Goal: Task Accomplishment & Management: Manage account settings

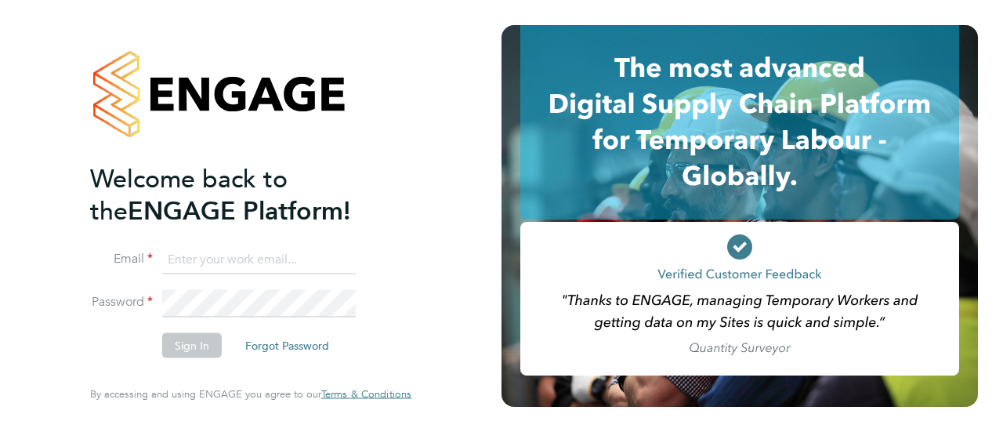
type input "jamie.joyce@wates.co.uk"
click at [197, 347] on button "Sign In" at bounding box center [192, 345] width 60 height 25
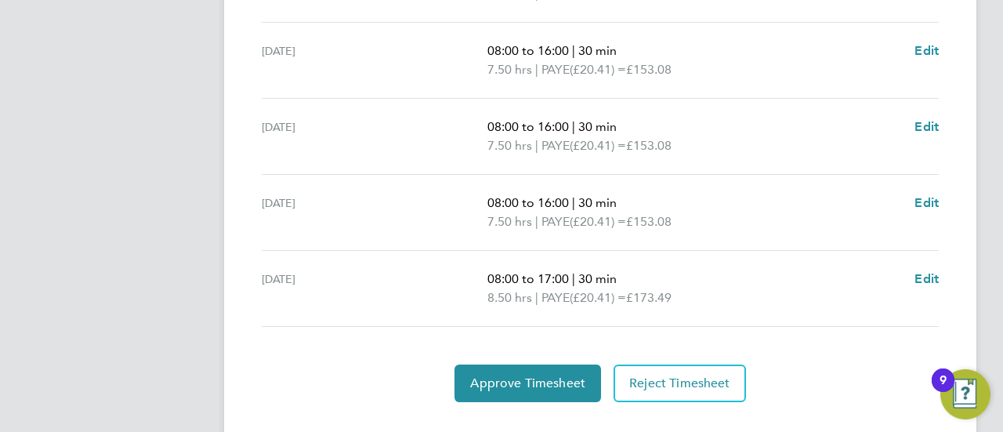
scroll to position [705, 0]
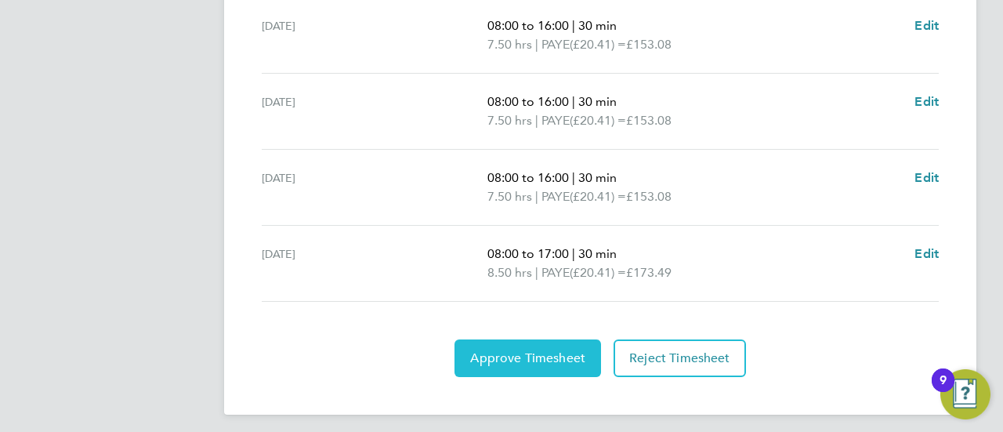
click at [533, 356] on span "Approve Timesheet" at bounding box center [527, 358] width 115 height 16
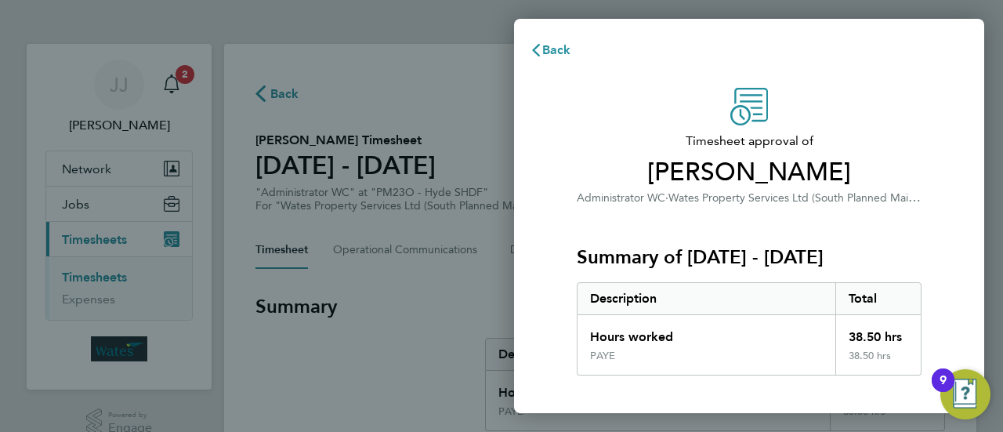
click at [428, 84] on div "Back Timesheet approval of Jennifer Lawson-Lee Administrator WC · Wates Propert…" at bounding box center [501, 216] width 1003 height 432
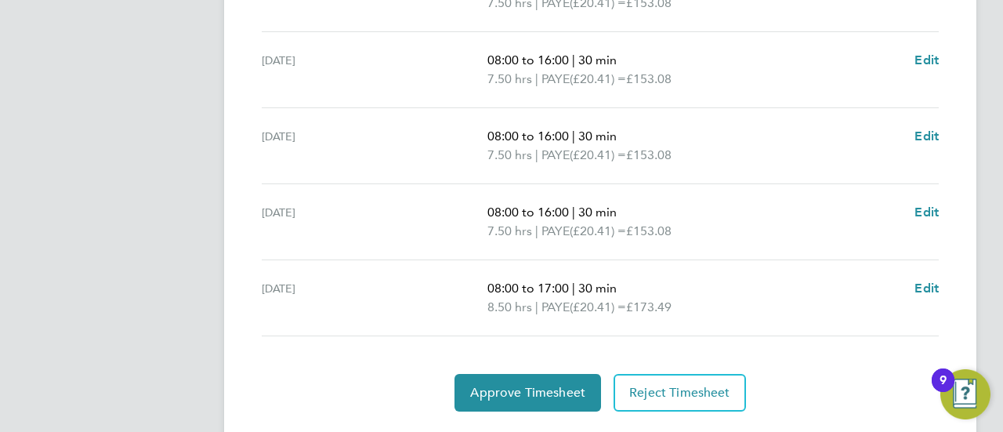
scroll to position [705, 0]
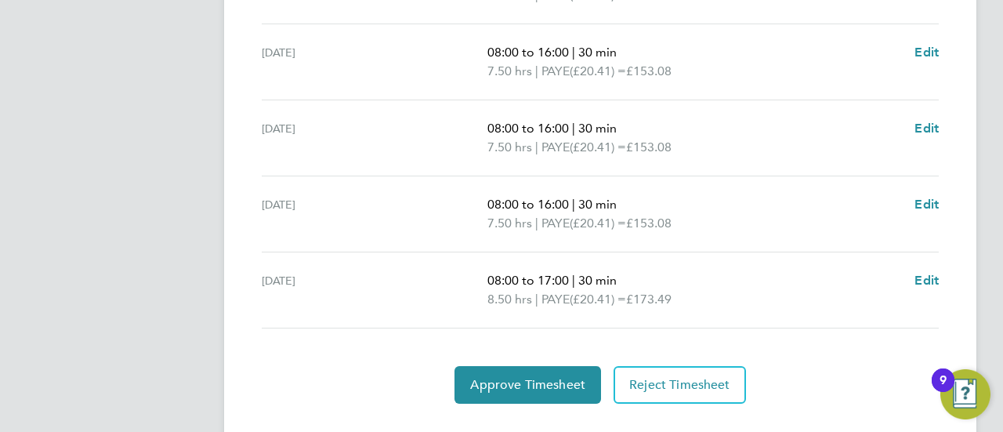
scroll to position [705, 0]
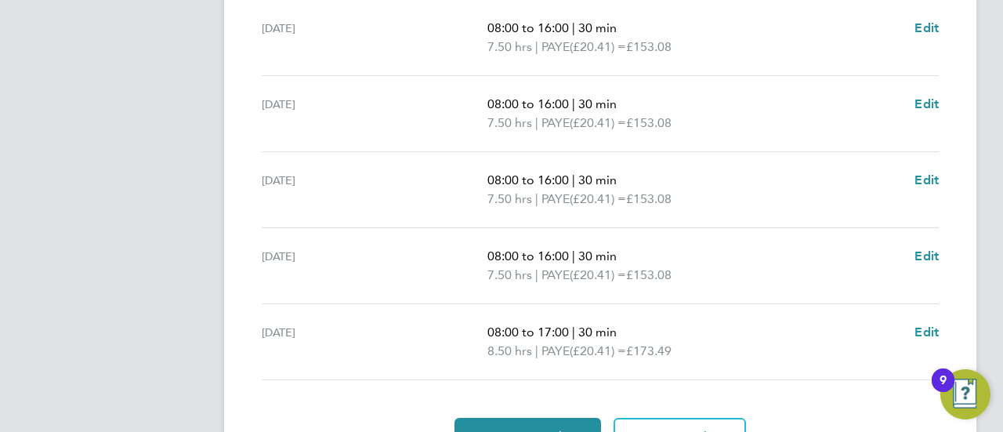
scroll to position [705, 0]
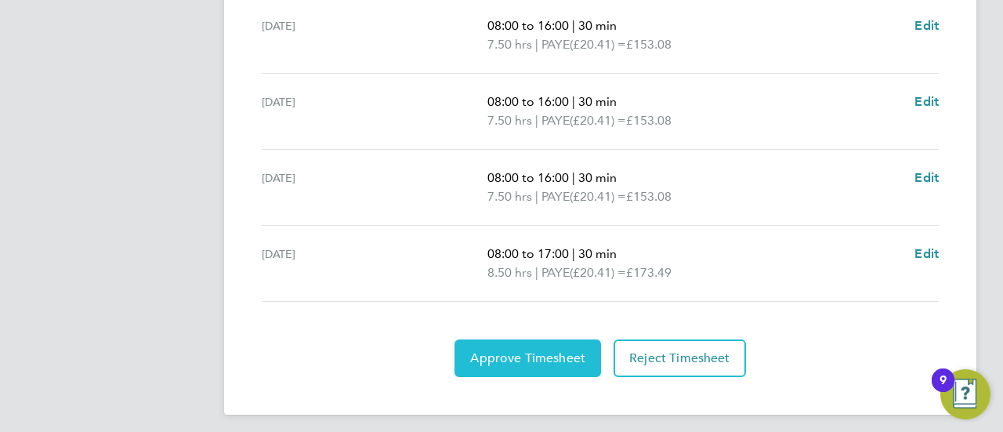
click at [556, 352] on span "Approve Timesheet" at bounding box center [527, 358] width 115 height 16
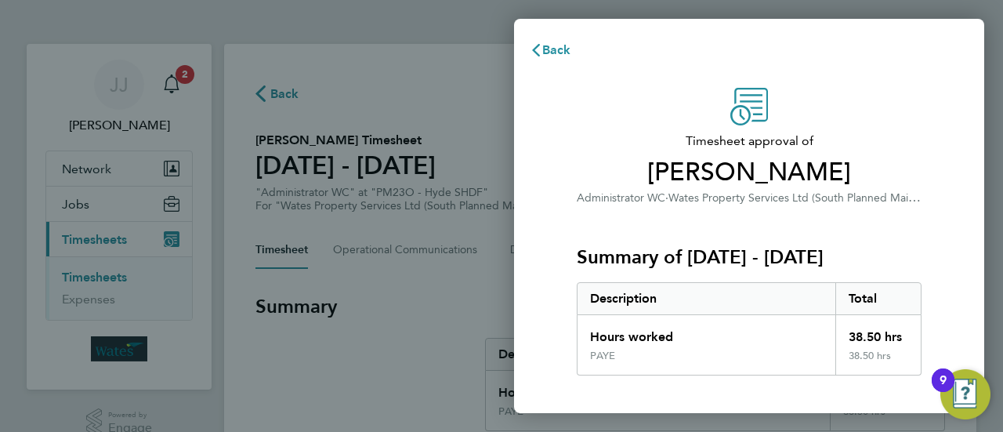
click at [944, 78] on div "Timesheet approval of Jennifer Lawson-Lee Administrator WC · Wates Property Ser…" at bounding box center [749, 346] width 470 height 555
click at [436, 49] on div "Back Timesheet approval of Jennifer Lawson-Lee Administrator WC · Wates Propert…" at bounding box center [501, 216] width 1003 height 432
click at [447, 56] on div "Back Timesheet approval of Jennifer Lawson-Lee Administrator WC · Wates Propert…" at bounding box center [501, 216] width 1003 height 432
click at [557, 52] on span "Back" at bounding box center [556, 49] width 29 height 15
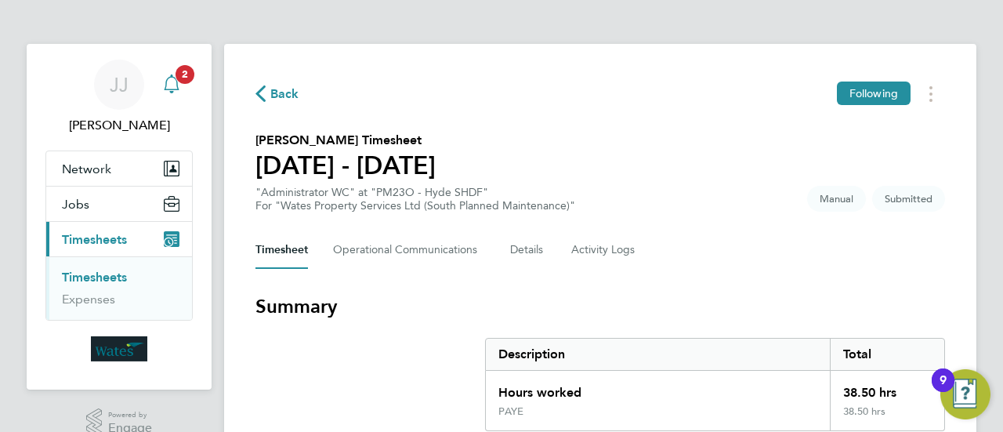
click at [178, 80] on span "2" at bounding box center [184, 74] width 19 height 19
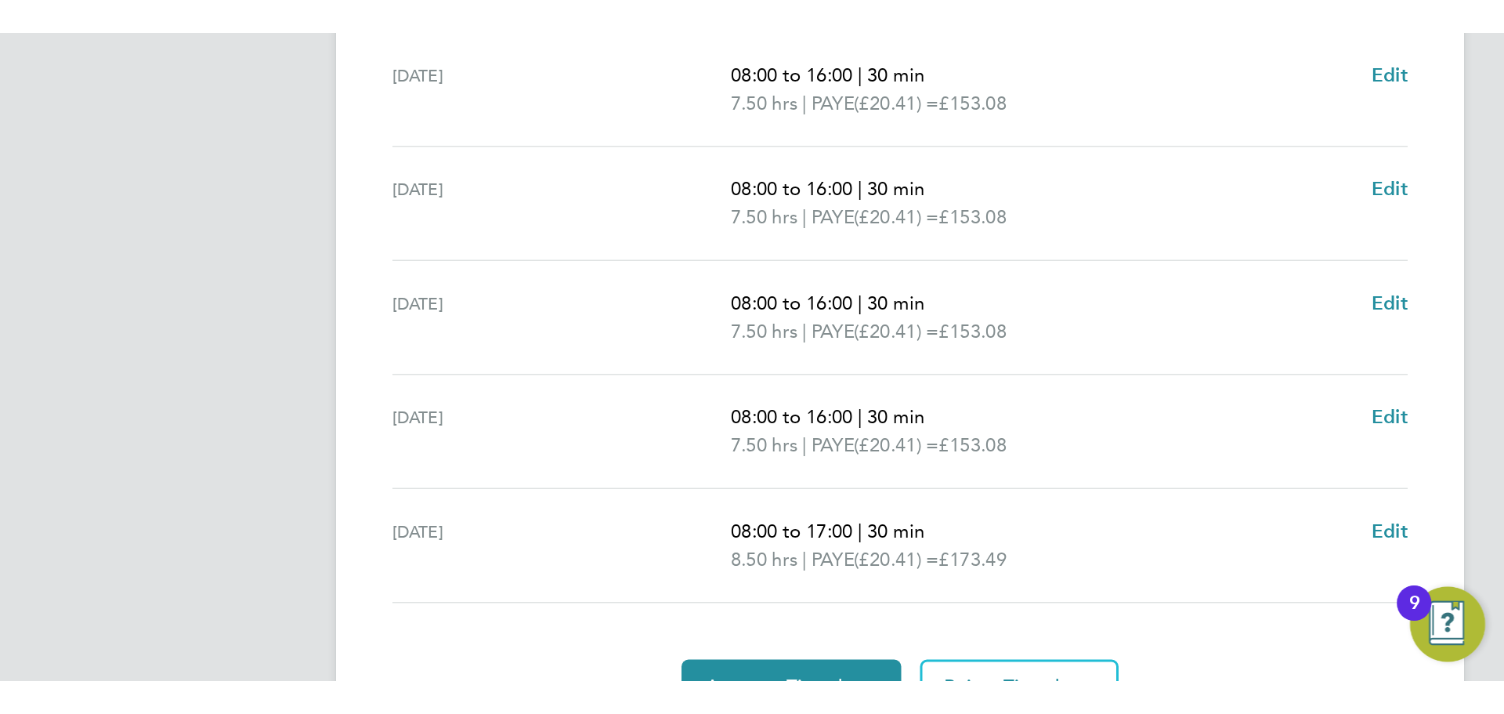
scroll to position [431, 0]
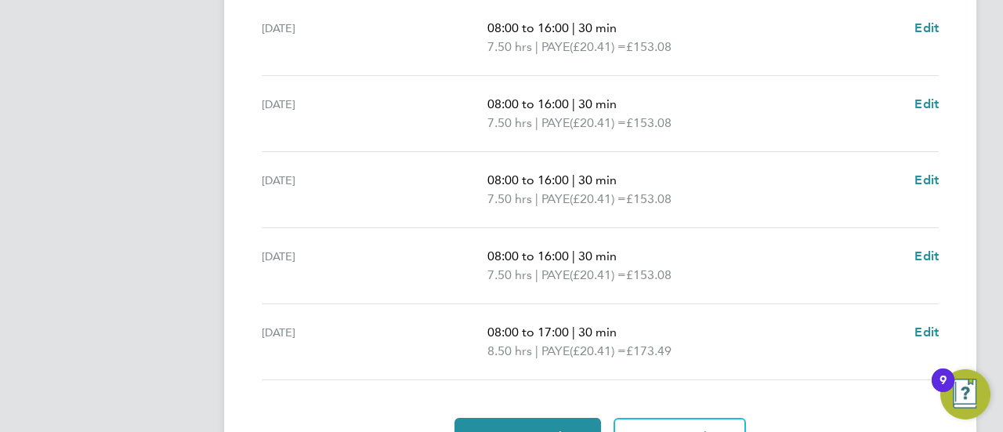
scroll to position [705, 0]
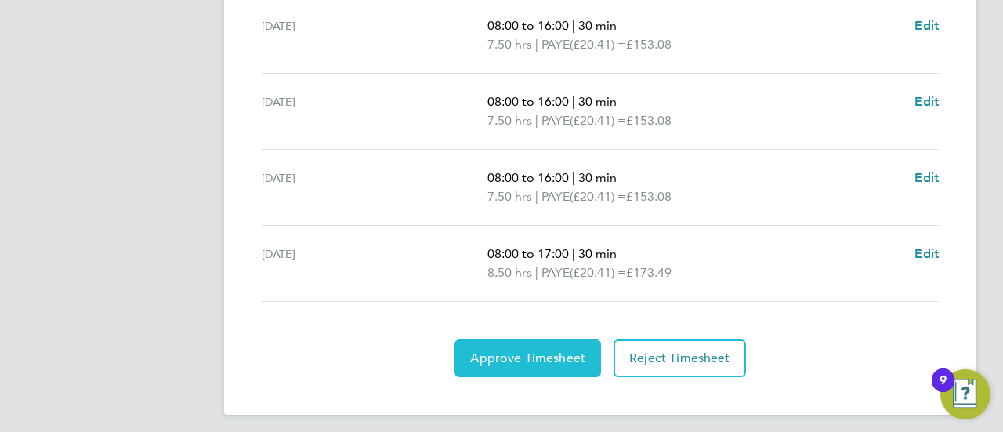
click at [565, 352] on span "Approve Timesheet" at bounding box center [527, 358] width 115 height 16
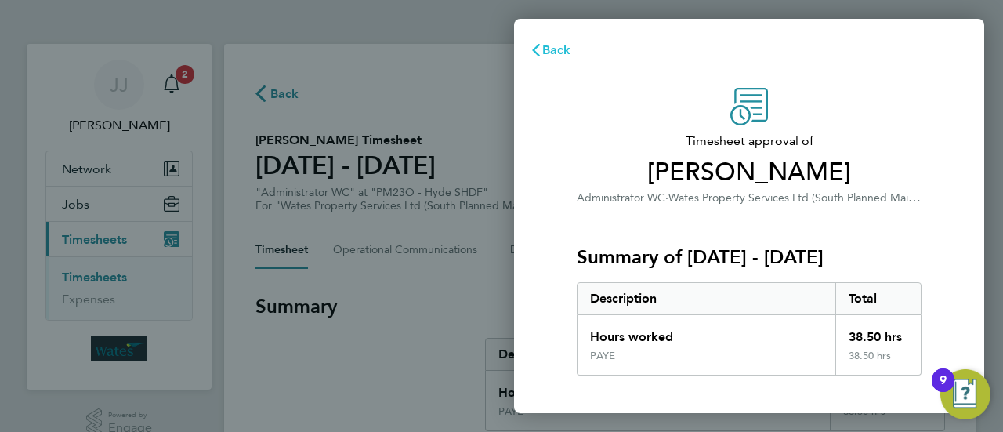
click at [555, 52] on span "Back" at bounding box center [556, 49] width 29 height 15
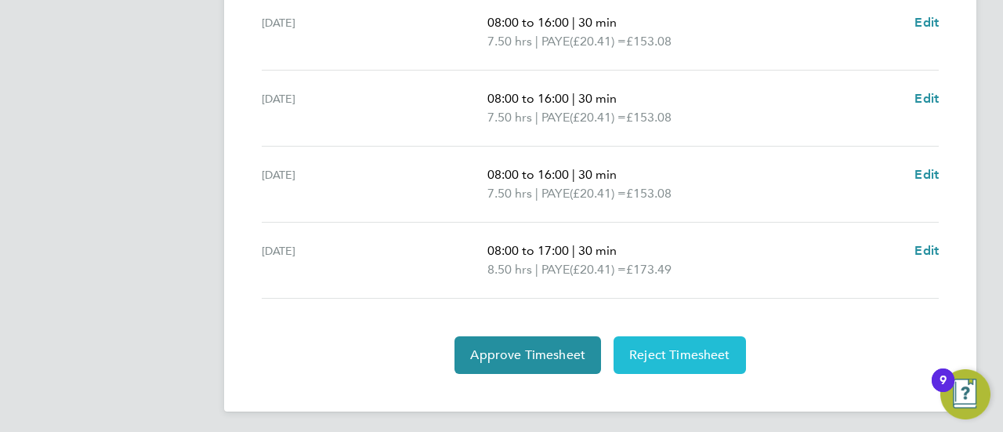
scroll to position [710, 0]
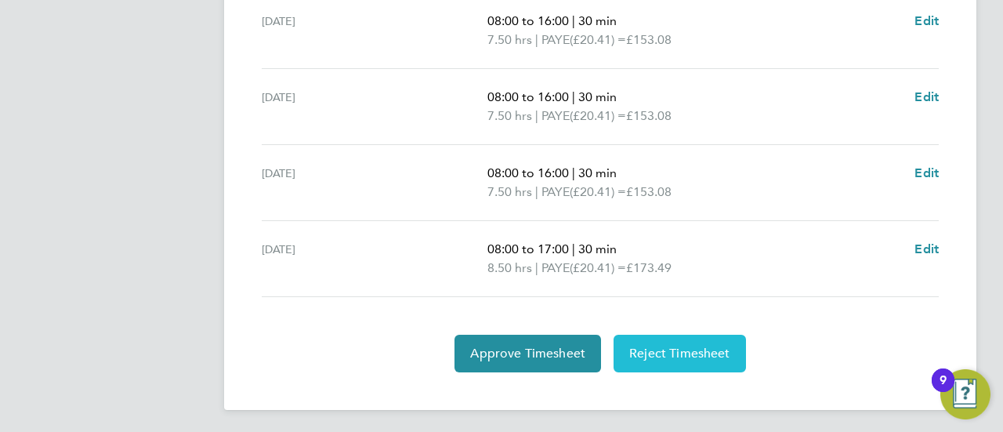
click at [683, 357] on span "Reject Timesheet" at bounding box center [679, 353] width 101 height 16
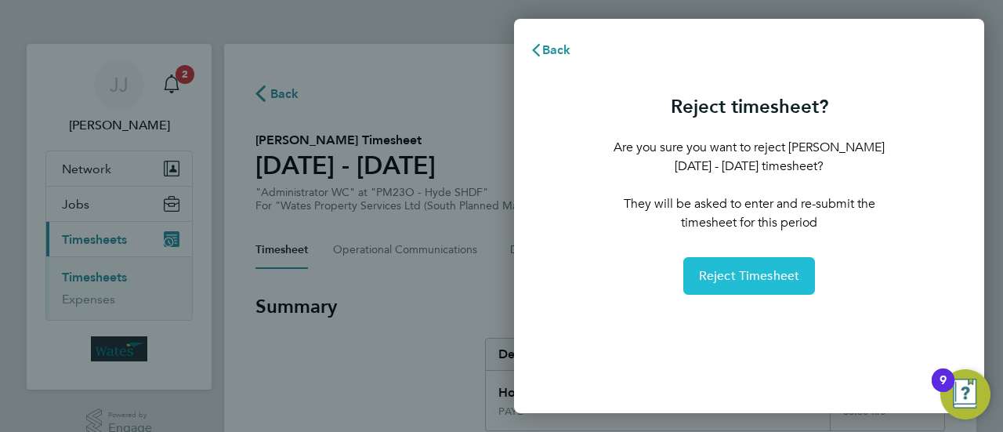
click at [732, 274] on span "Reject Timesheet" at bounding box center [749, 276] width 101 height 16
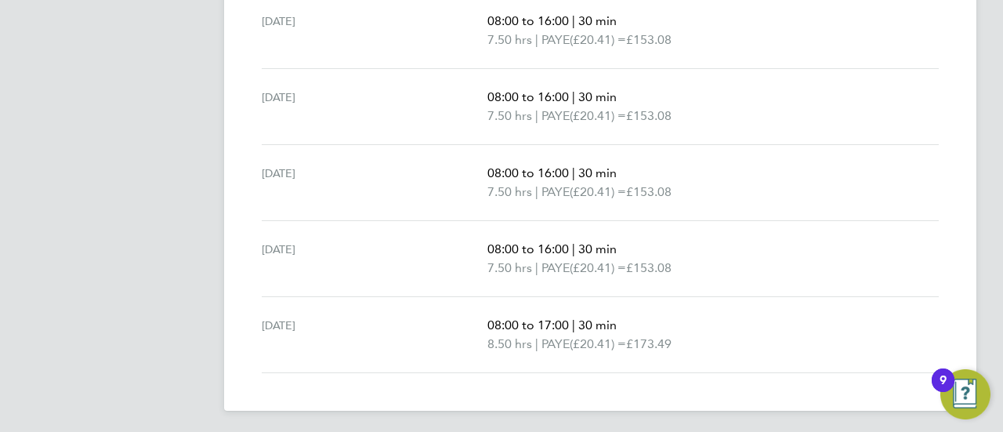
scroll to position [635, 0]
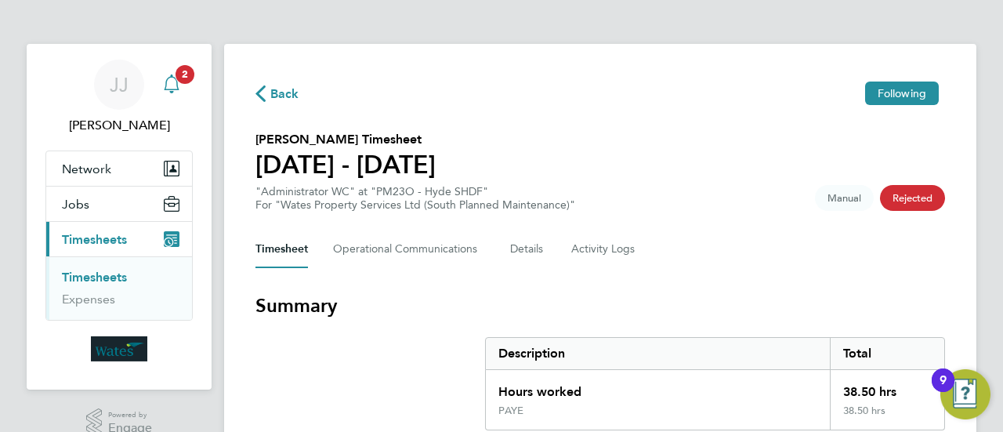
click at [174, 86] on icon "Main navigation" at bounding box center [171, 83] width 19 height 19
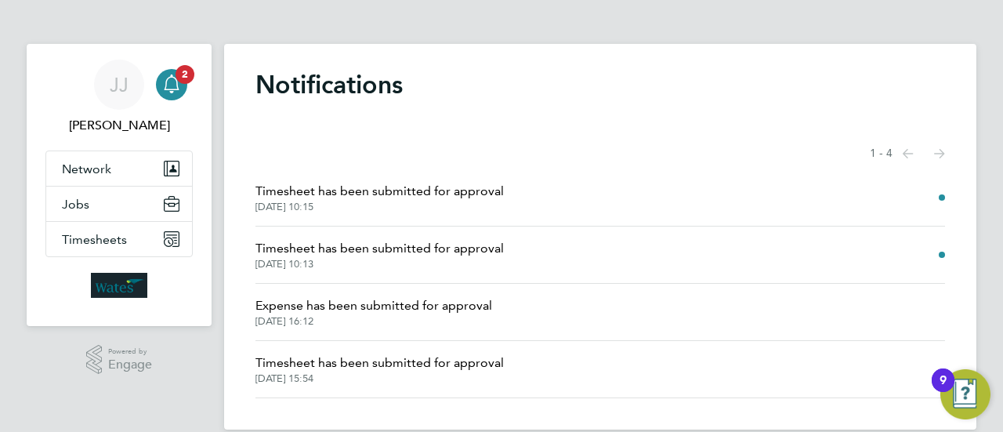
click at [415, 248] on span "Timesheet has been submitted for approval" at bounding box center [379, 248] width 248 height 19
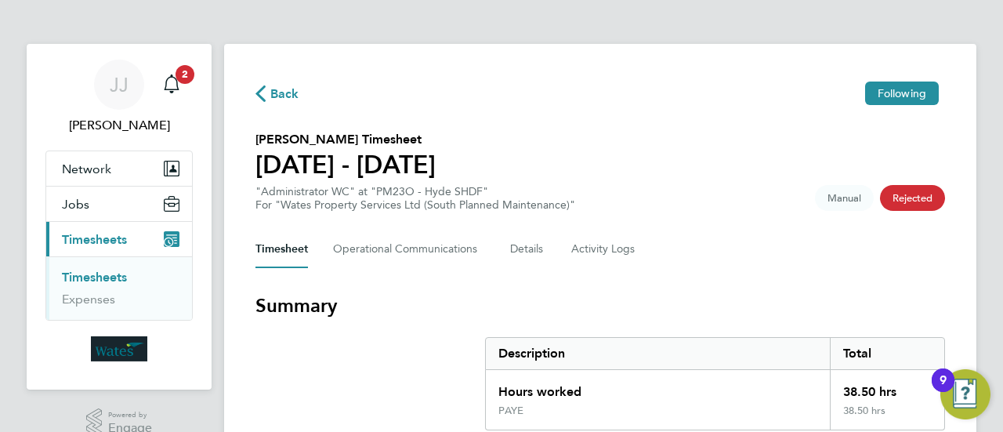
click at [920, 200] on span "Rejected" at bounding box center [912, 198] width 65 height 26
click at [116, 232] on span "Timesheets" at bounding box center [94, 239] width 65 height 15
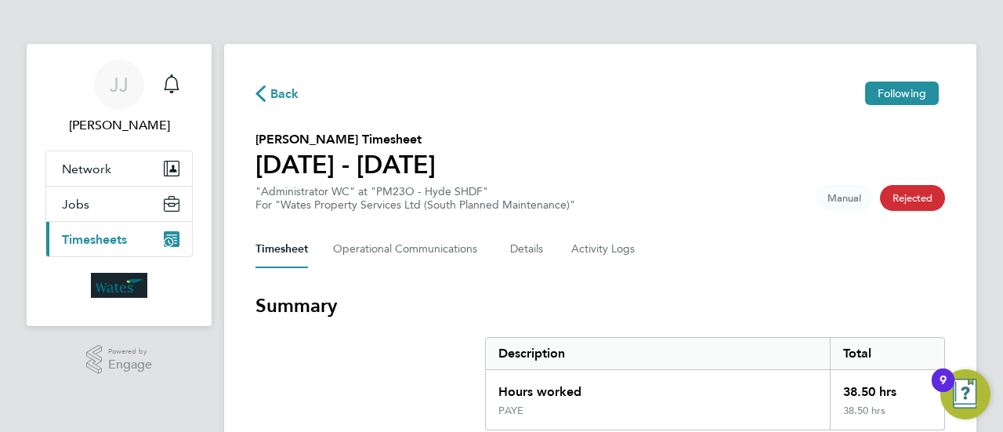
click at [116, 233] on span "Timesheets" at bounding box center [94, 239] width 65 height 15
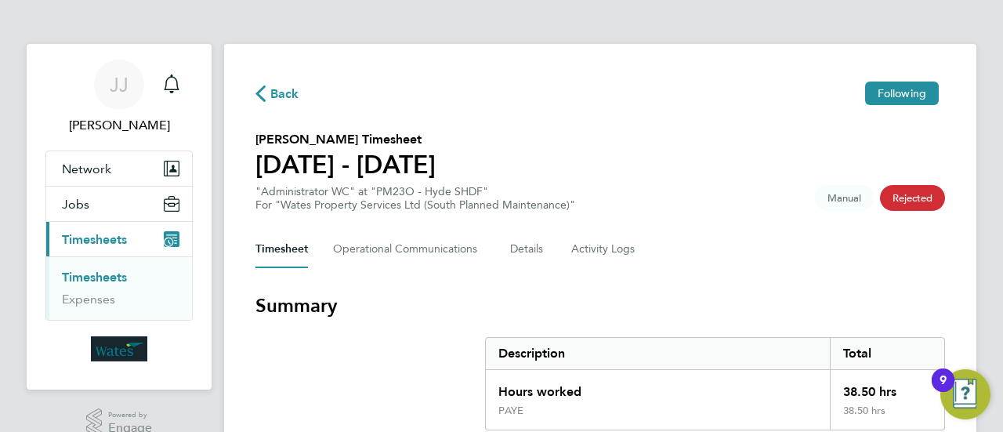
click at [124, 229] on button "Current page: Timesheets" at bounding box center [119, 239] width 146 height 34
click at [887, 96] on span "Unfollow" at bounding box center [903, 93] width 45 height 14
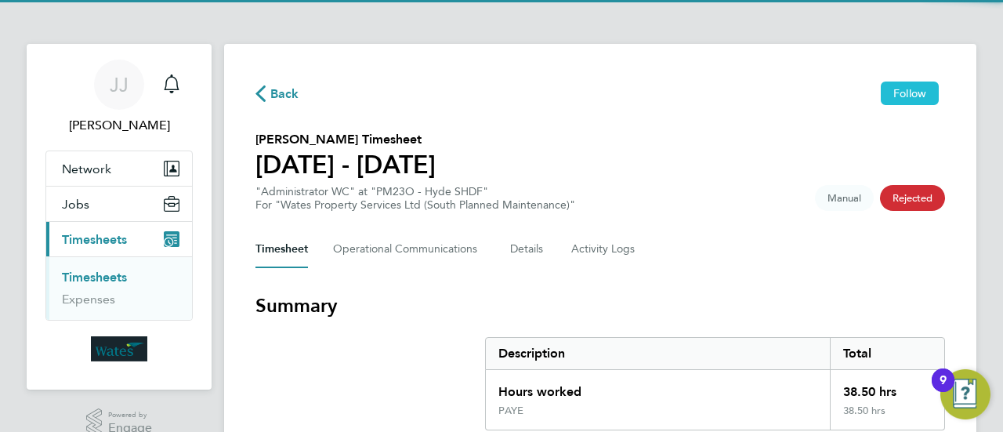
click at [899, 93] on span "Follow" at bounding box center [909, 93] width 33 height 14
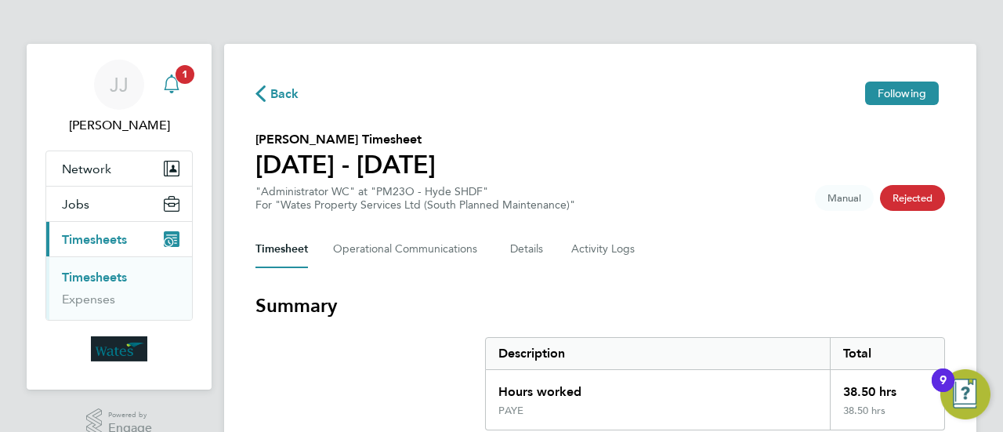
click at [179, 76] on span "1" at bounding box center [184, 74] width 19 height 19
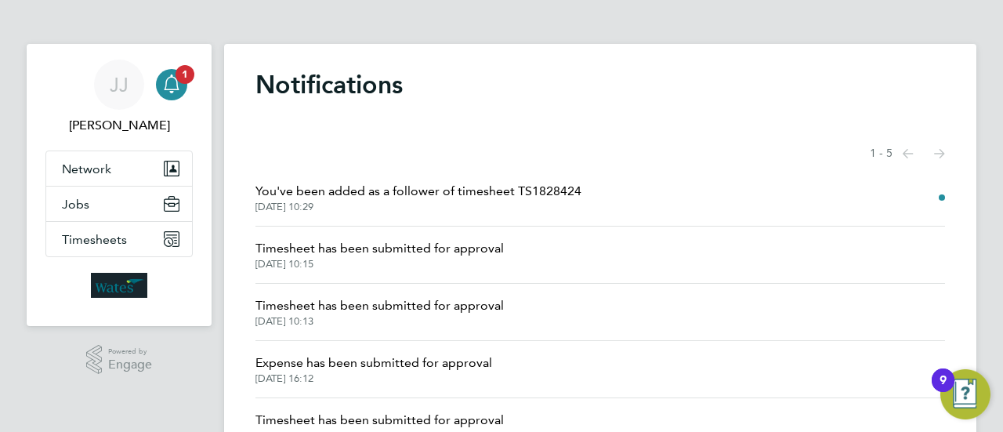
click at [505, 186] on span "You've been added as a follower of timesheet TS1828424" at bounding box center [418, 191] width 326 height 19
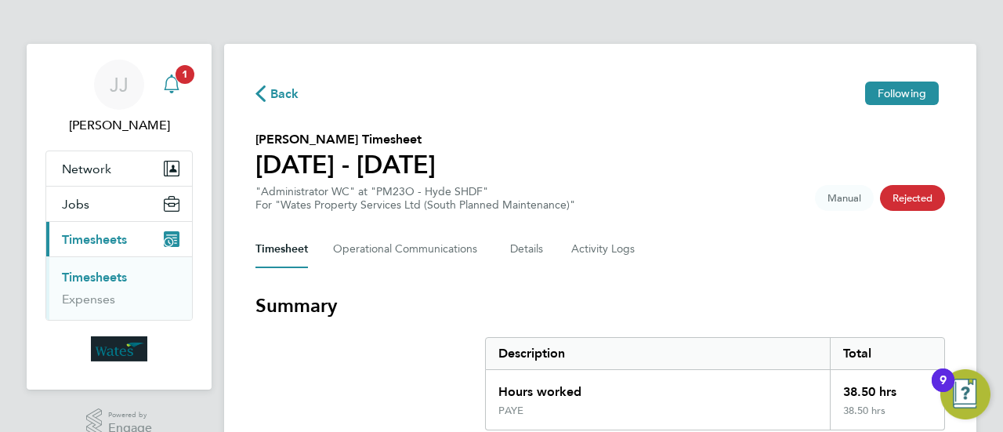
click at [182, 85] on div "Main navigation" at bounding box center [171, 84] width 31 height 31
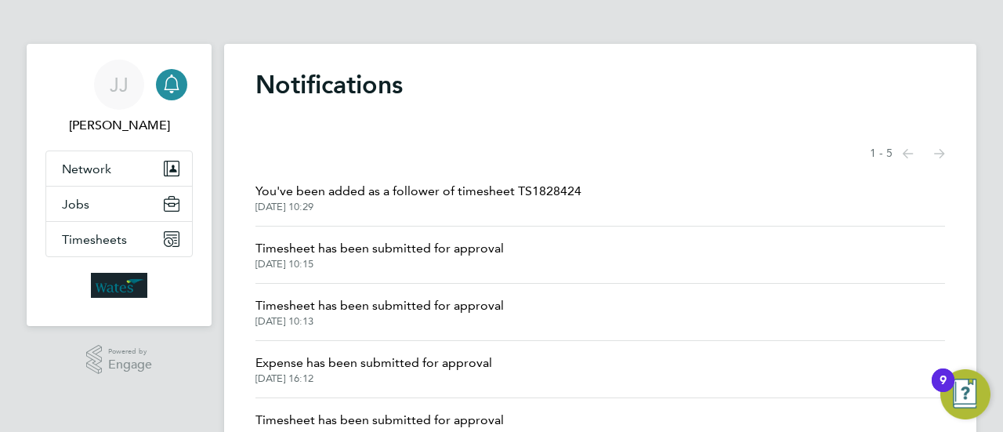
click at [305, 191] on span "You've been added as a follower of timesheet TS1828424" at bounding box center [418, 191] width 326 height 19
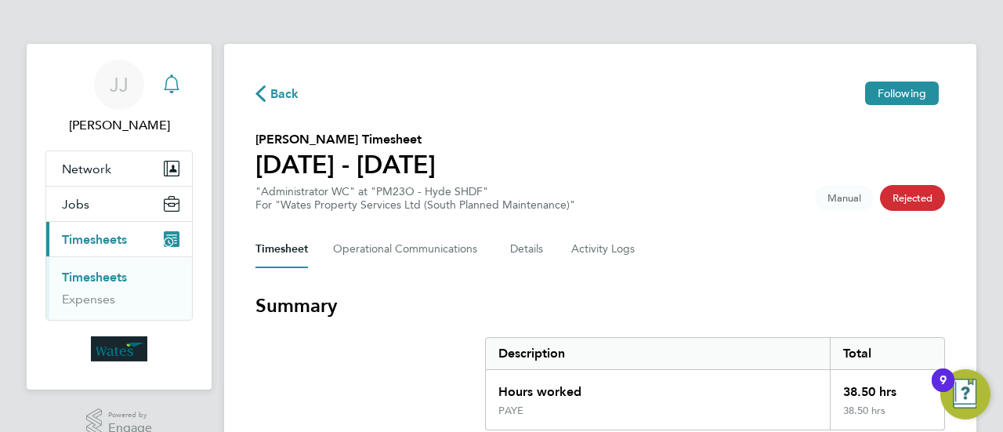
click at [171, 78] on icon "Main navigation" at bounding box center [171, 83] width 19 height 19
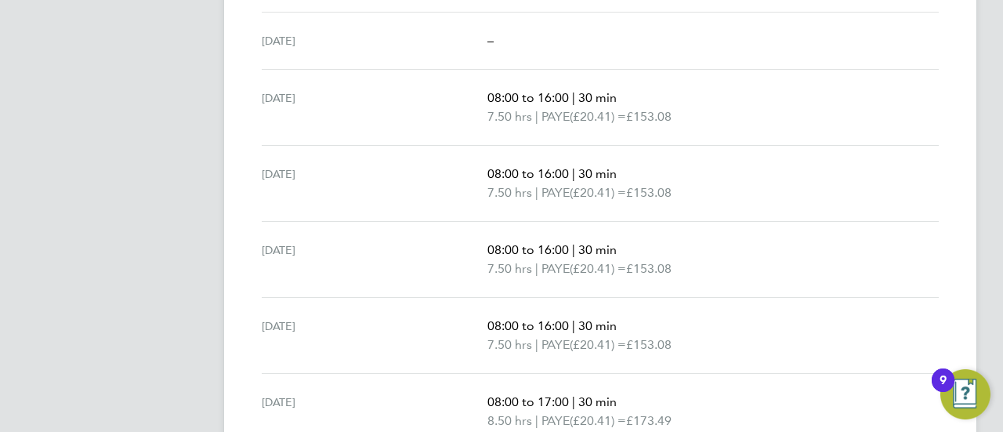
scroll to position [633, 0]
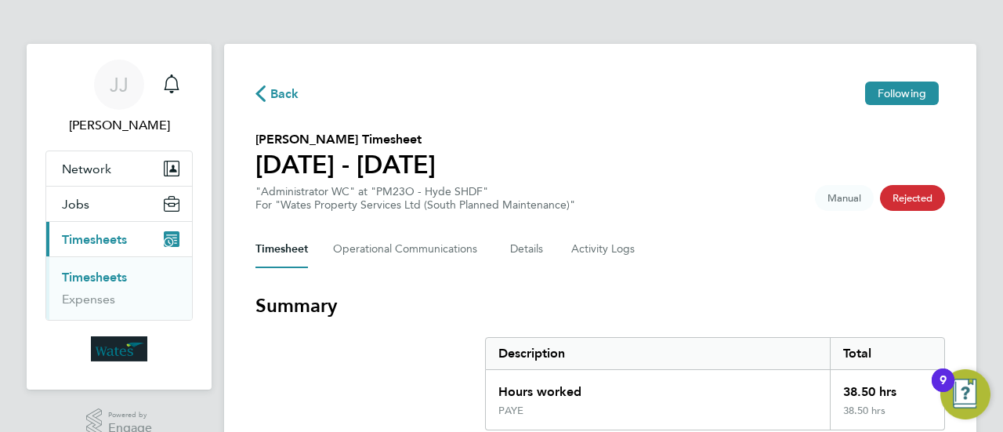
click at [261, 92] on icon "button" at bounding box center [260, 93] width 10 height 16
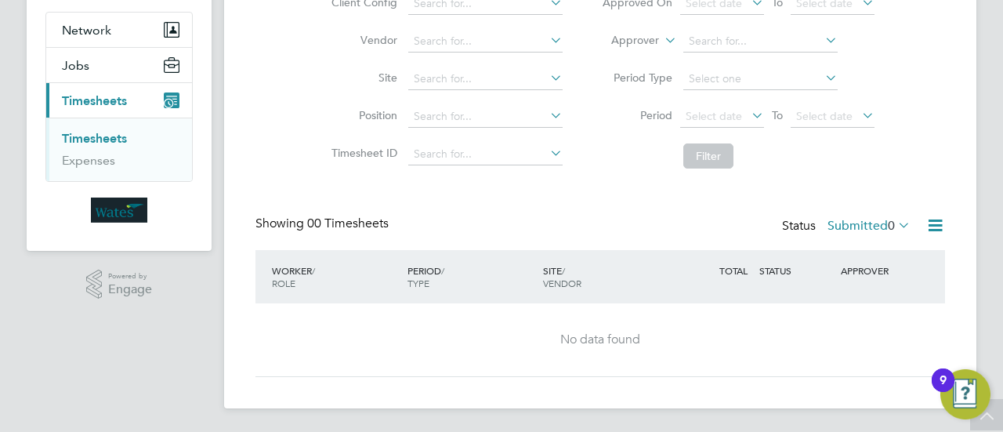
scroll to position [60, 0]
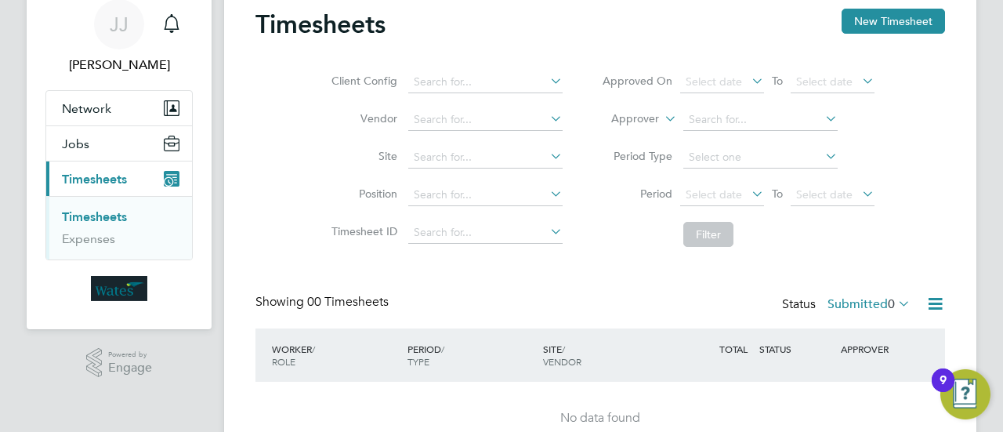
click at [107, 172] on span "Timesheets" at bounding box center [94, 179] width 65 height 15
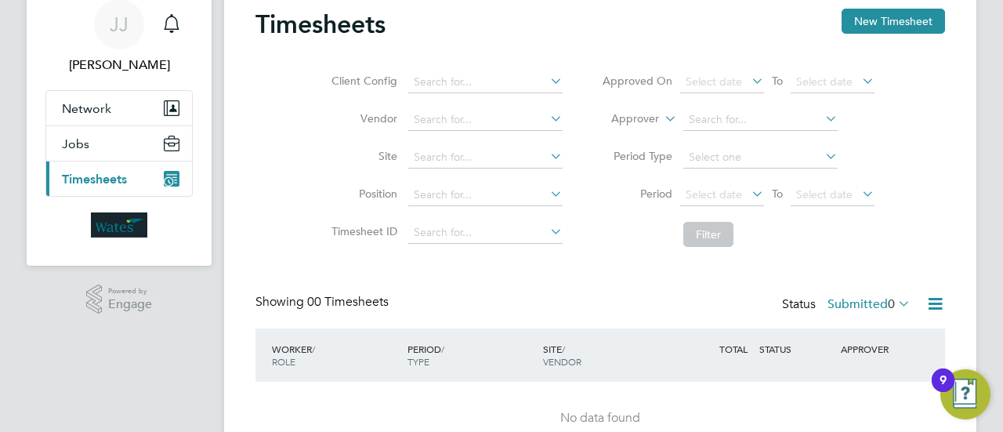
click at [107, 172] on span "Timesheets" at bounding box center [94, 179] width 65 height 15
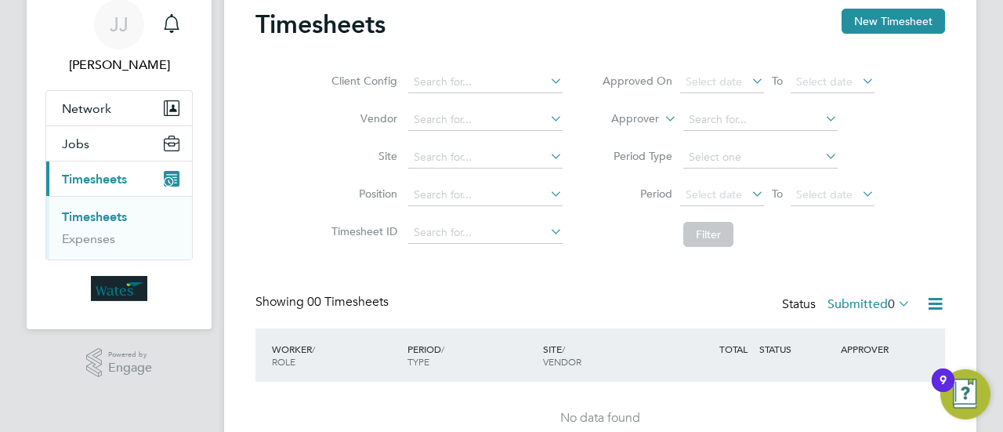
click at [99, 225] on li "Timesheets" at bounding box center [121, 220] width 118 height 22
click at [537, 248] on li "Timesheet ID" at bounding box center [444, 233] width 275 height 38
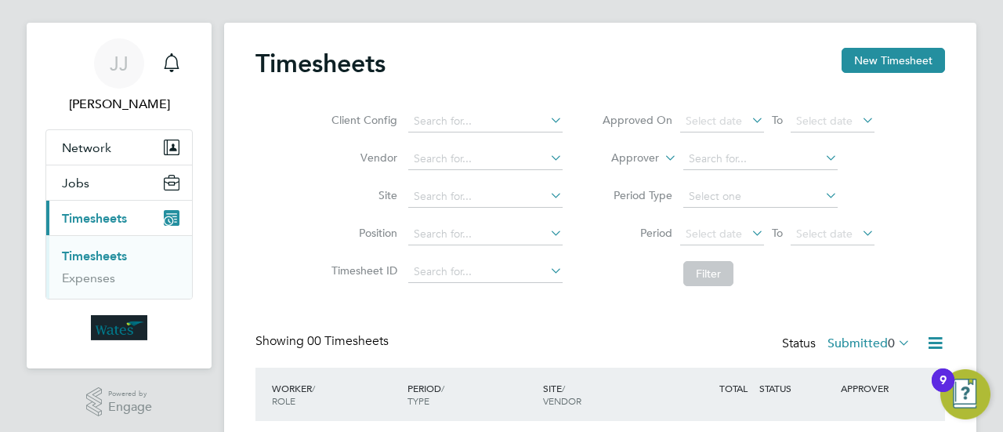
scroll to position [0, 0]
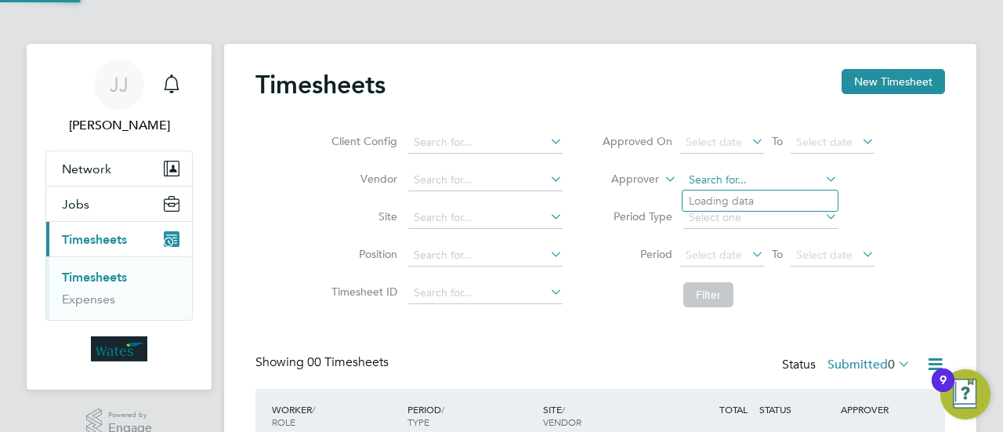
click at [717, 176] on input at bounding box center [760, 180] width 154 height 22
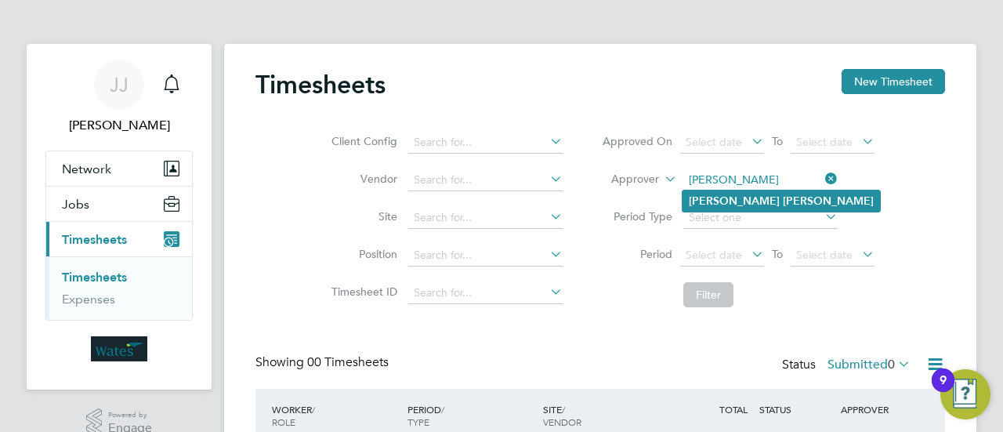
click at [783, 197] on b "[PERSON_NAME]" at bounding box center [828, 200] width 91 height 13
type input "[PERSON_NAME]"
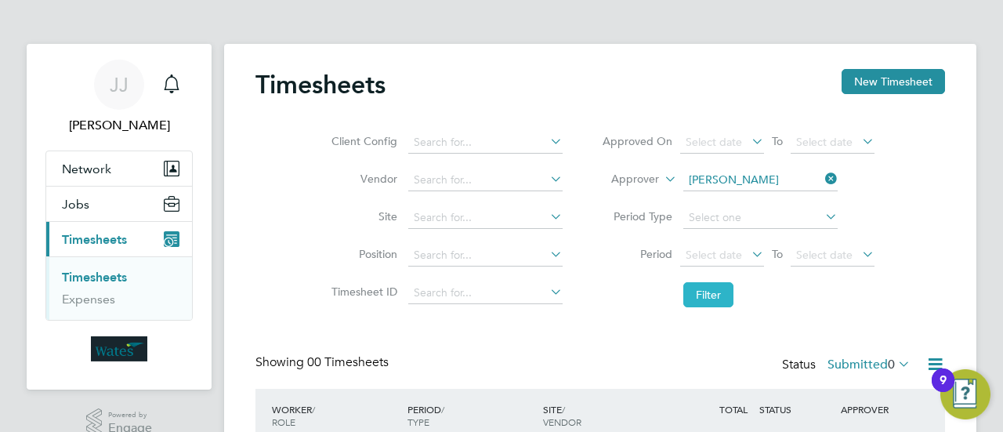
click at [700, 294] on button "Filter" at bounding box center [708, 294] width 50 height 25
click at [170, 86] on icon "Main navigation" at bounding box center [171, 83] width 19 height 19
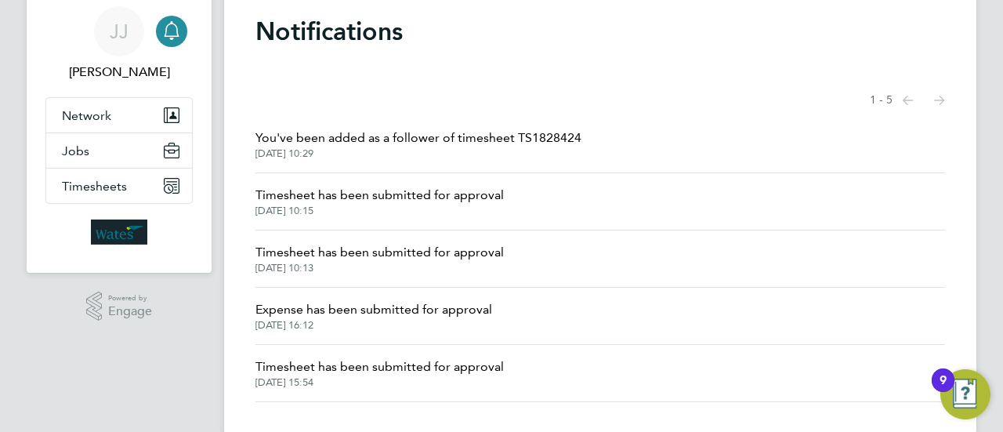
scroll to position [78, 0]
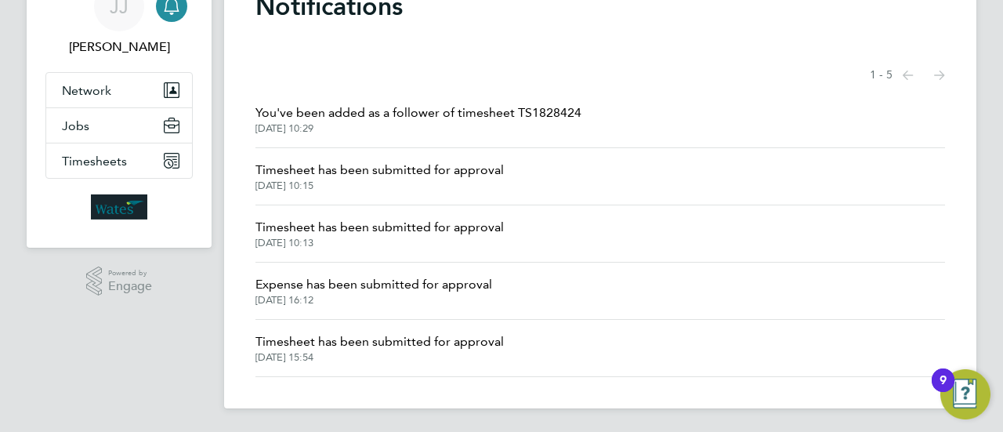
click at [397, 227] on span "Timesheet has been submitted for approval" at bounding box center [379, 227] width 248 height 19
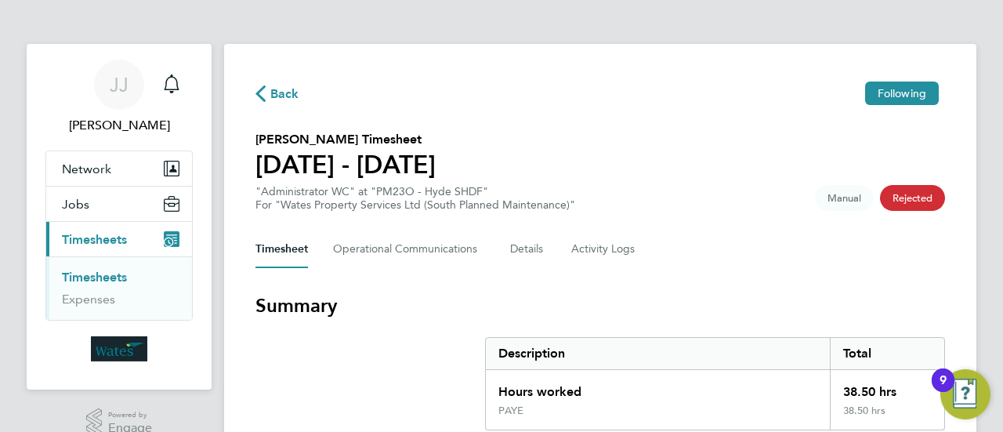
click at [286, 96] on span "Back" at bounding box center [284, 94] width 29 height 19
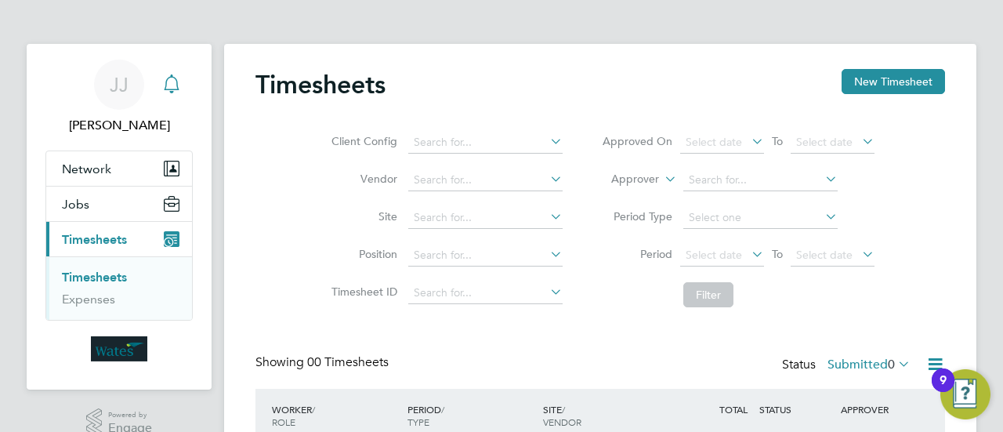
click at [175, 88] on icon "Main navigation" at bounding box center [171, 83] width 19 height 19
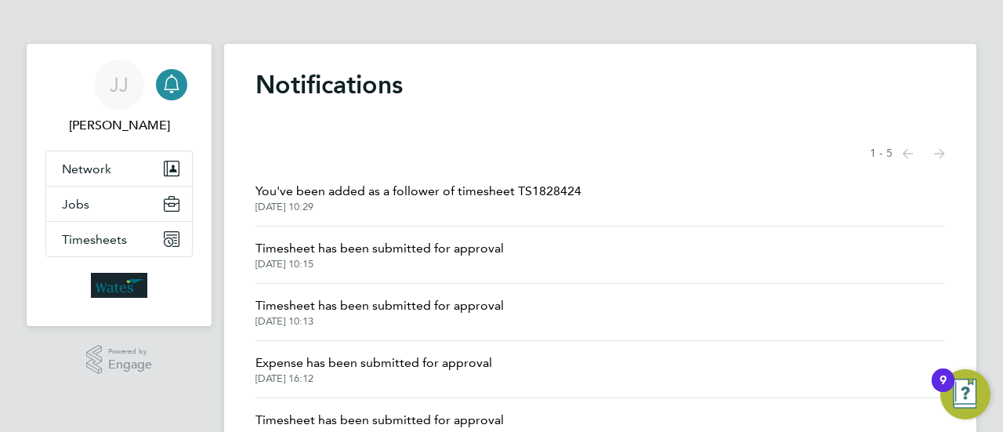
click at [378, 248] on span "Timesheet has been submitted for approval" at bounding box center [379, 248] width 248 height 19
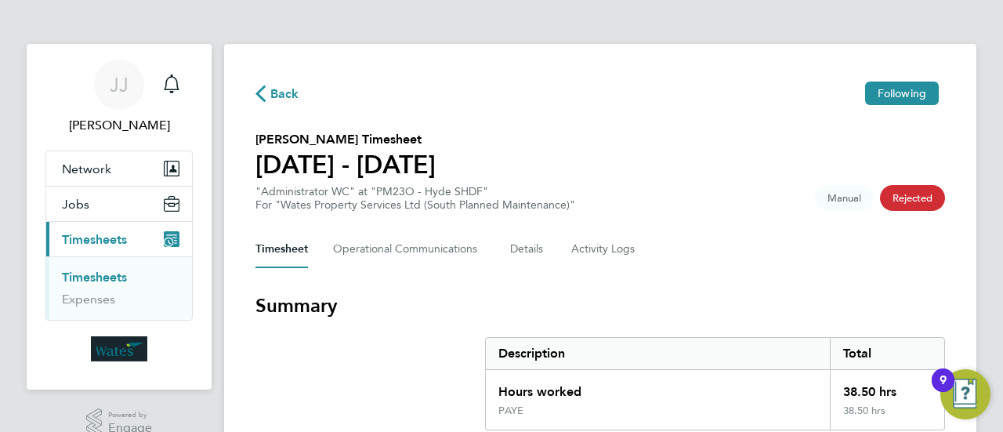
click at [277, 93] on span "Back" at bounding box center [284, 94] width 29 height 19
